Goal: Task Accomplishment & Management: Complete application form

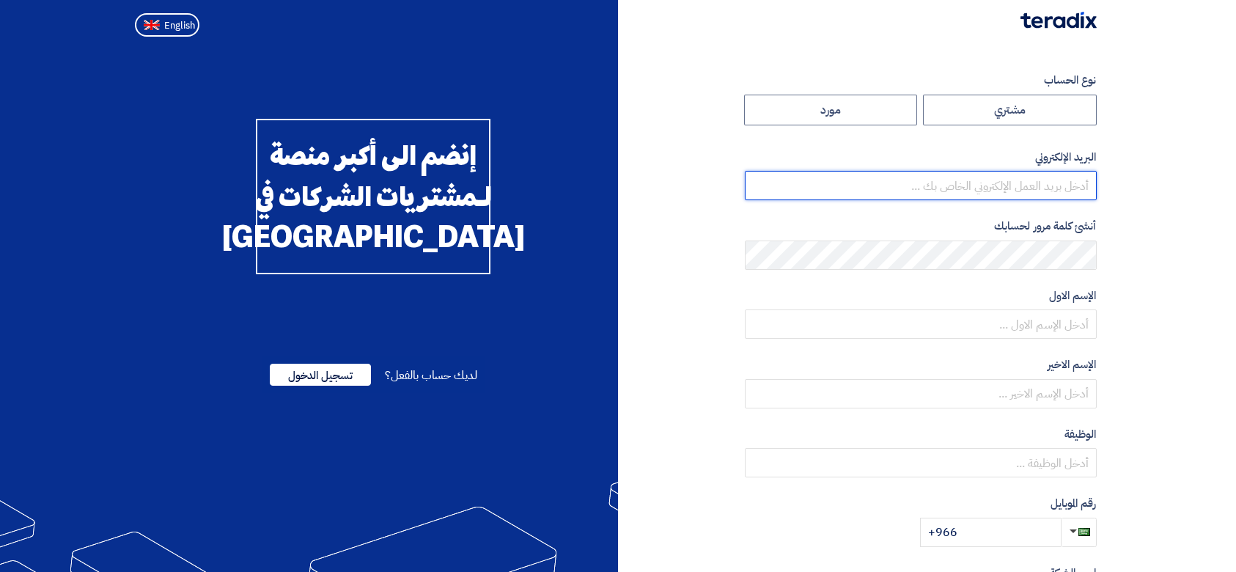
type input "[PERSON_NAME][EMAIL_ADDRESS][DOMAIN_NAME]"
click at [296, 386] on span "تسجيل الدخول" at bounding box center [320, 375] width 101 height 22
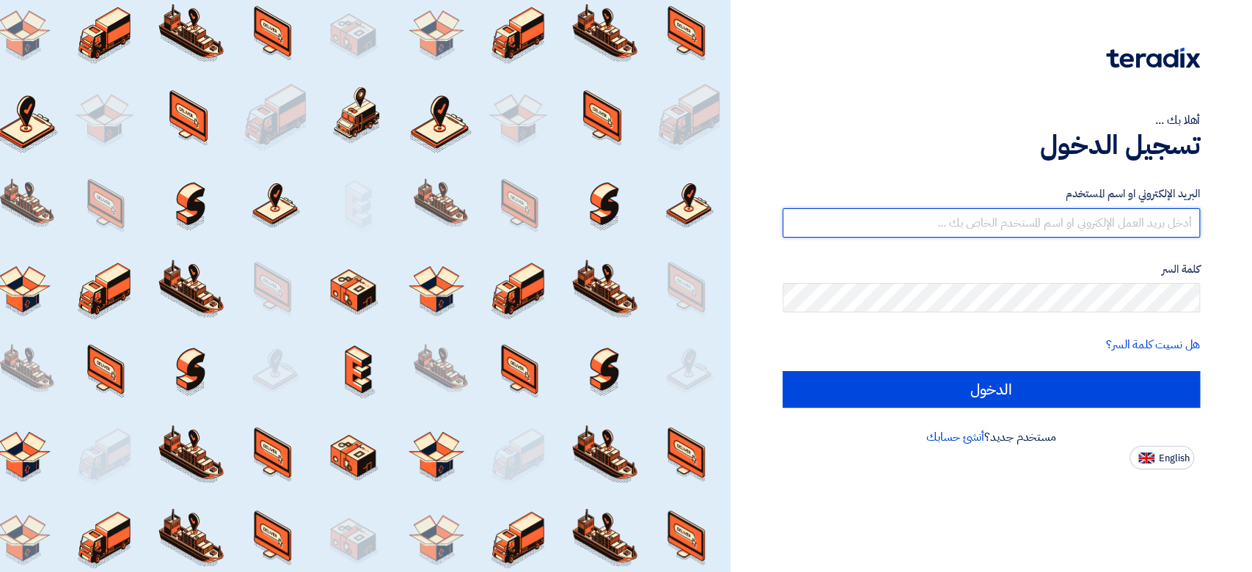
type input "[PERSON_NAME][EMAIL_ADDRESS][DOMAIN_NAME]"
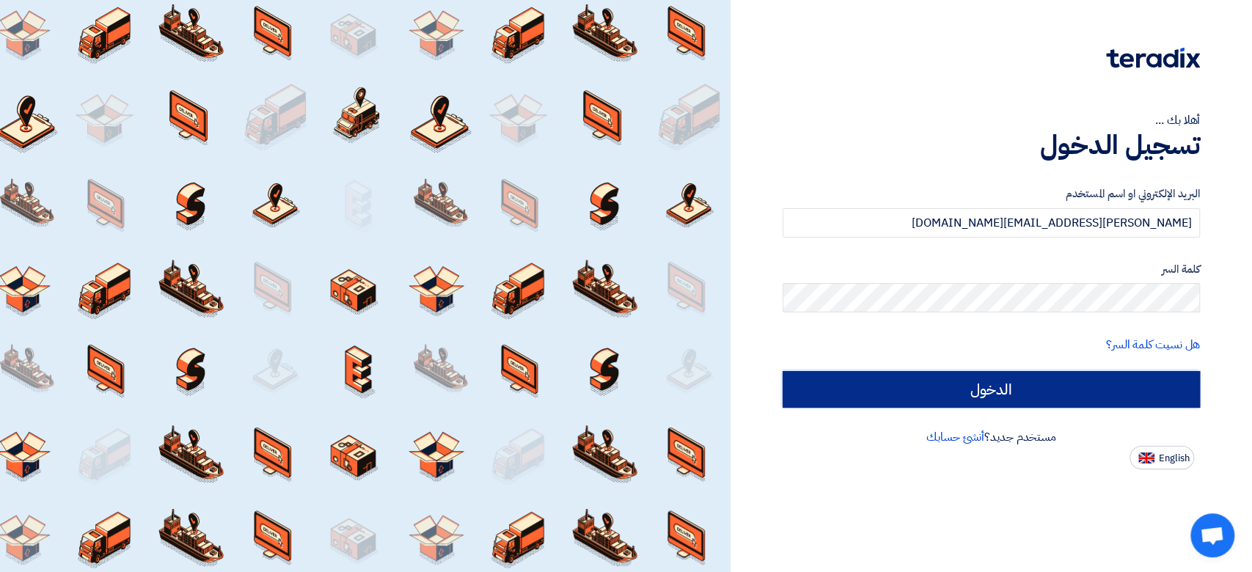
click at [1005, 383] on input "الدخول" at bounding box center [990, 389] width 417 height 37
type input "Sign in"
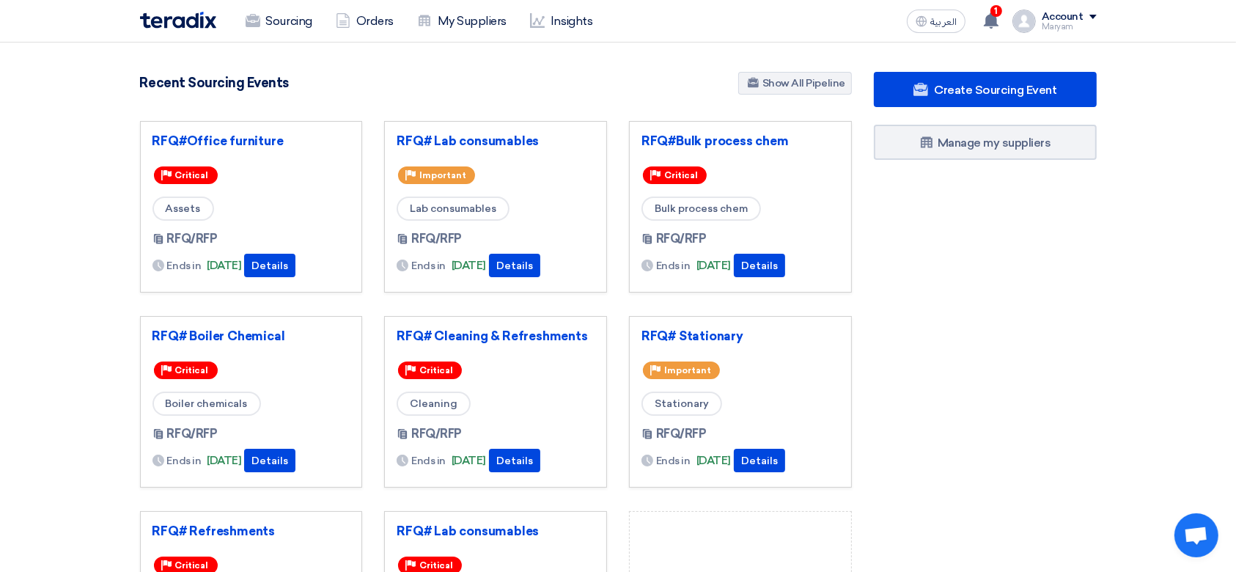
click at [962, 67] on section "5538 RFx remaining 19 Auctions remaining Create Sourcing Event" at bounding box center [618, 413] width 1236 height 740
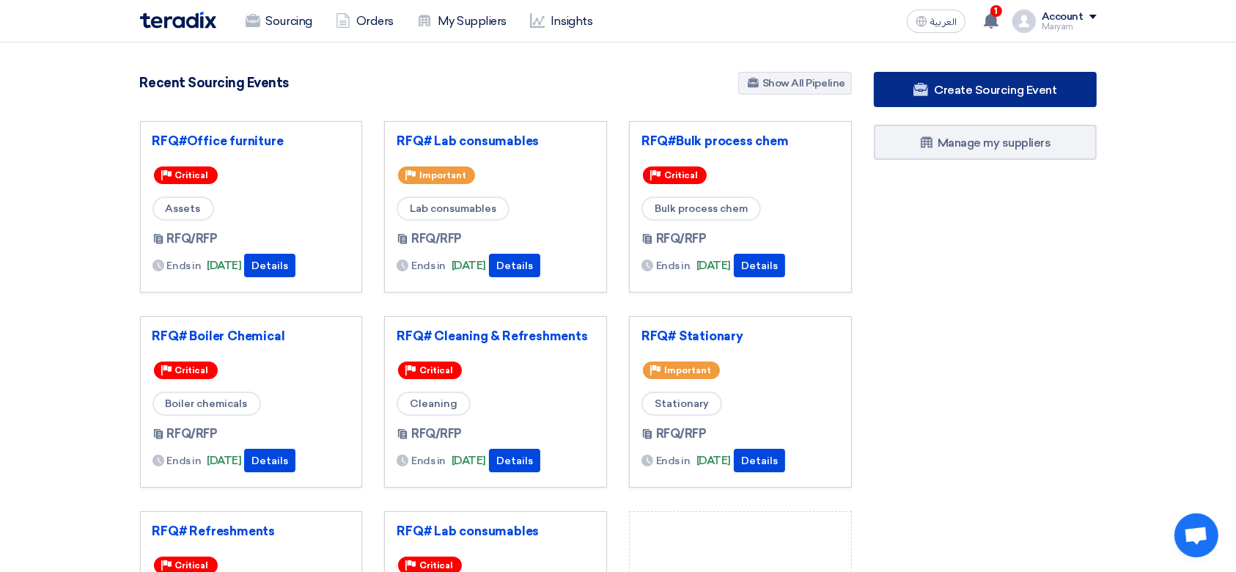
click at [958, 77] on link "Create Sourcing Event" at bounding box center [985, 89] width 223 height 35
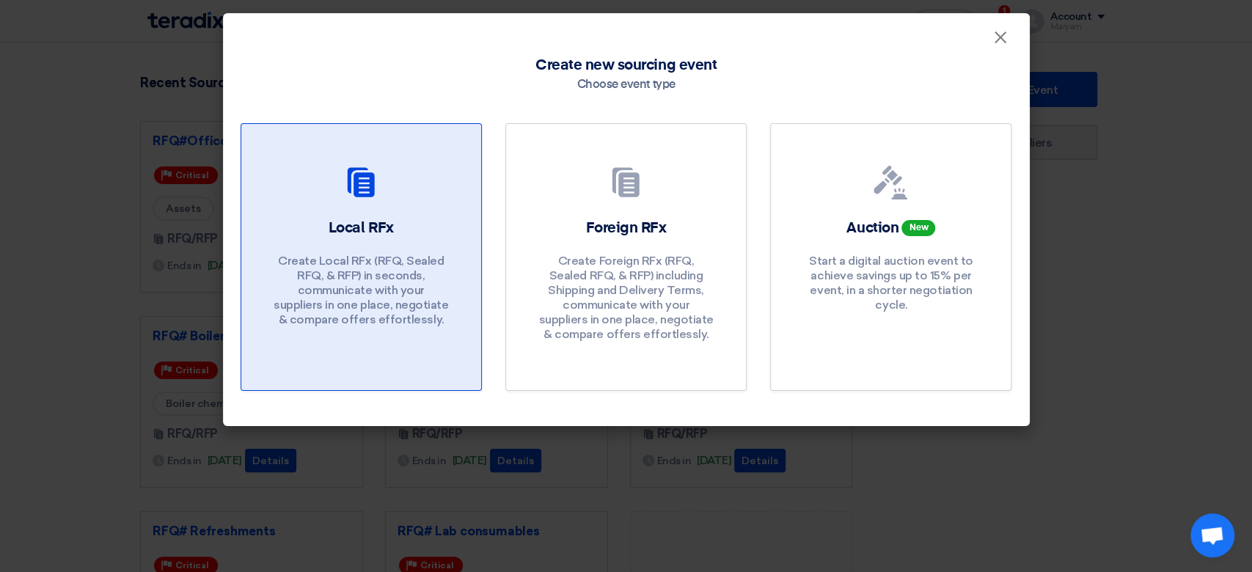
click at [320, 246] on div "Local RFx Create Local RFx (RFQ, Sealed RFQ, & RFP) in seconds, communicate wit…" at bounding box center [361, 276] width 205 height 117
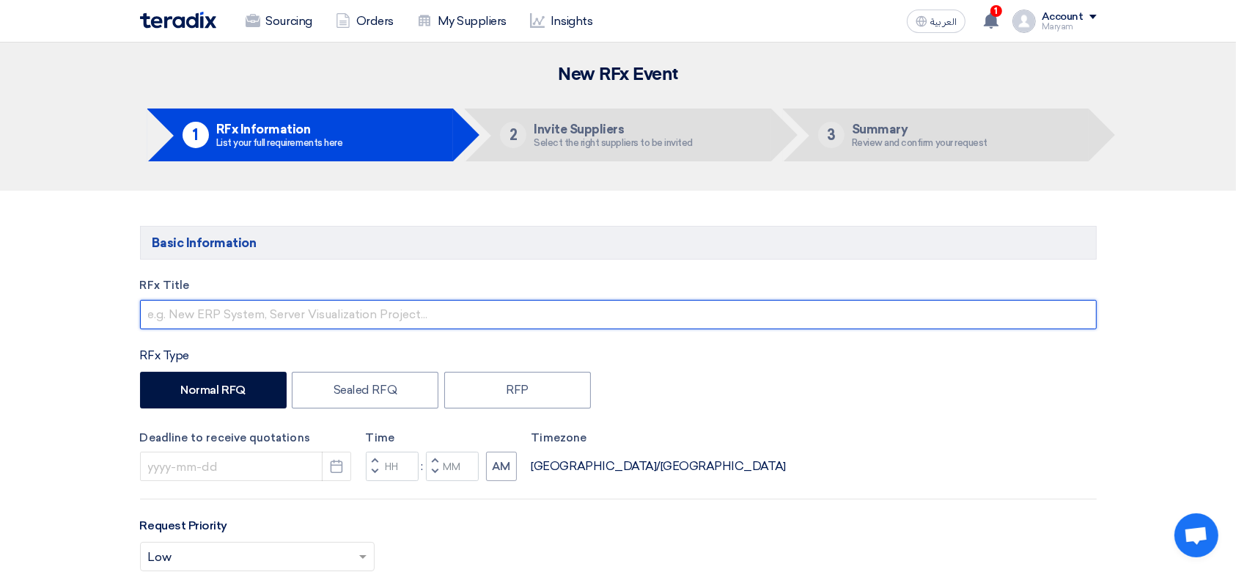
click at [461, 302] on input "text" at bounding box center [618, 314] width 957 height 29
type input "ق"
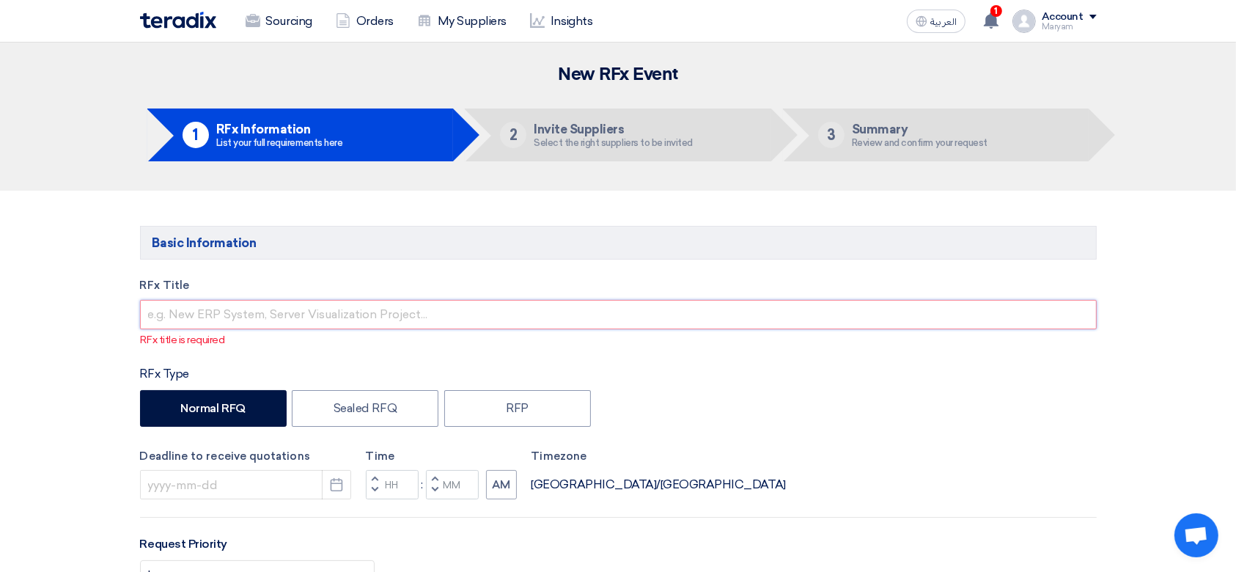
type input "F"
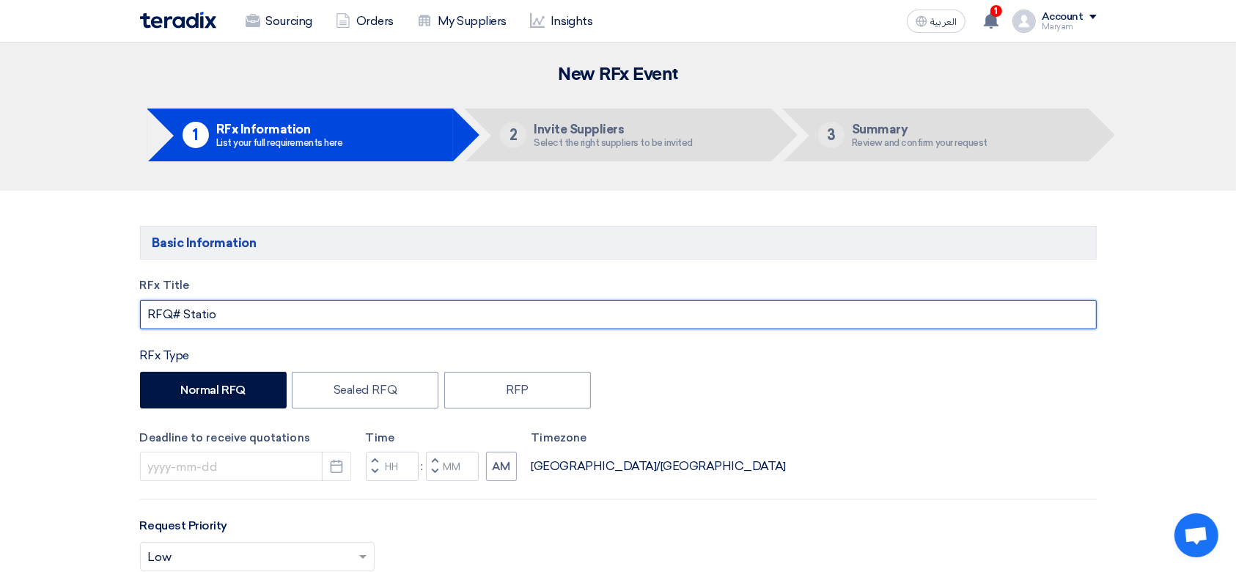
drag, startPoint x: 287, startPoint y: 313, endPoint x: 182, endPoint y: 308, distance: 105.7
click at [182, 308] on input "RFQ# Statio" at bounding box center [618, 314] width 957 height 29
paste input "nary"
type input "RFQ# Stationary at"
